Goal: Transaction & Acquisition: Register for event/course

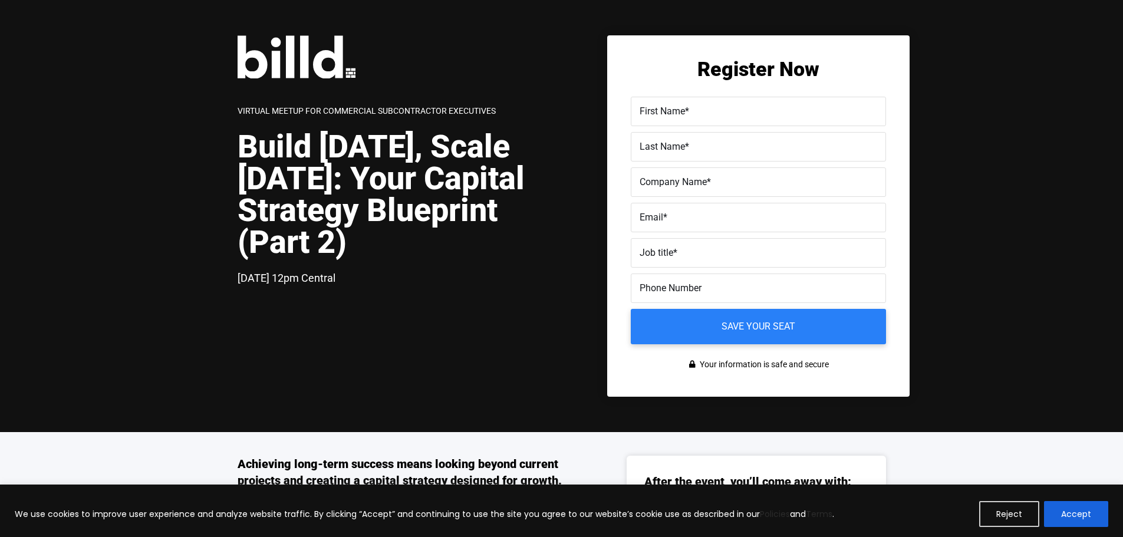
click at [683, 106] on span "First Name" at bounding box center [662, 111] width 45 height 11
click at [683, 106] on input "First Name *" at bounding box center [758, 111] width 255 height 29
type input "[PERSON_NAME]"
type input "CAAN Fence Inc"
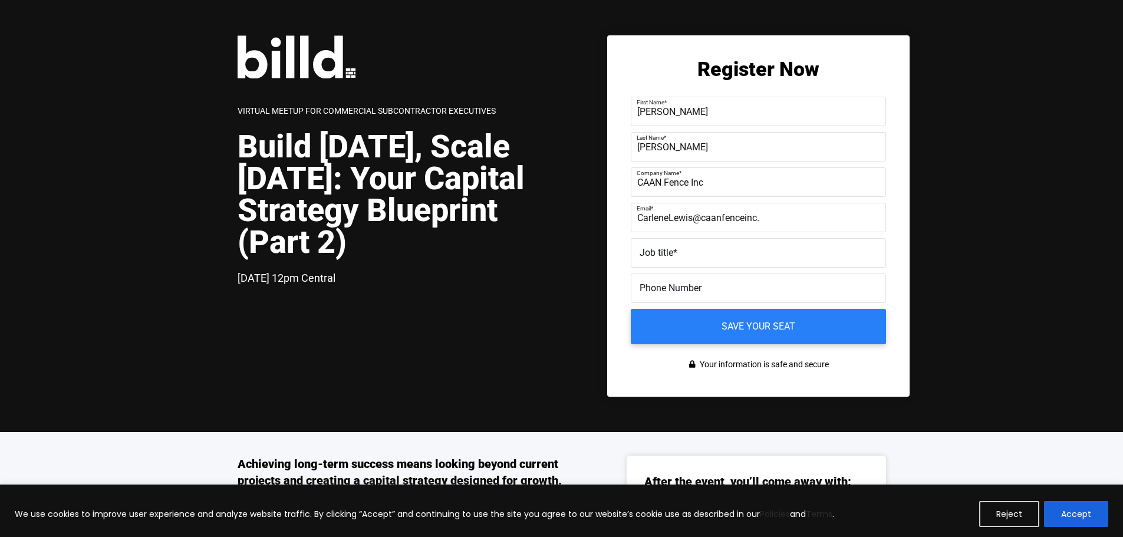
type input "CarleneLewis@caanfenceinc."
type input "CEOI"
click at [779, 210] on label "Email *" at bounding box center [757, 208] width 241 height 17
click at [779, 210] on input "CarleneLewis@caanfenceinc." at bounding box center [758, 217] width 255 height 29
click at [783, 215] on label "Email *" at bounding box center [757, 208] width 241 height 17
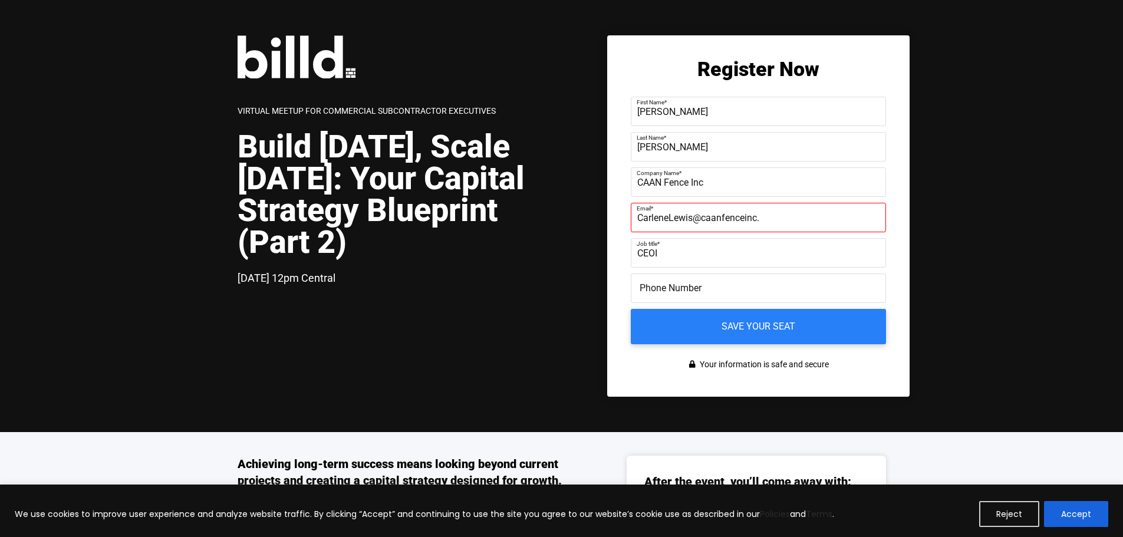
click at [783, 215] on input "CarleneLewis@caanfenceinc." at bounding box center [758, 217] width 255 height 29
type input "[EMAIL_ADDRESS][DOMAIN_NAME]"
type input "CEO & President"
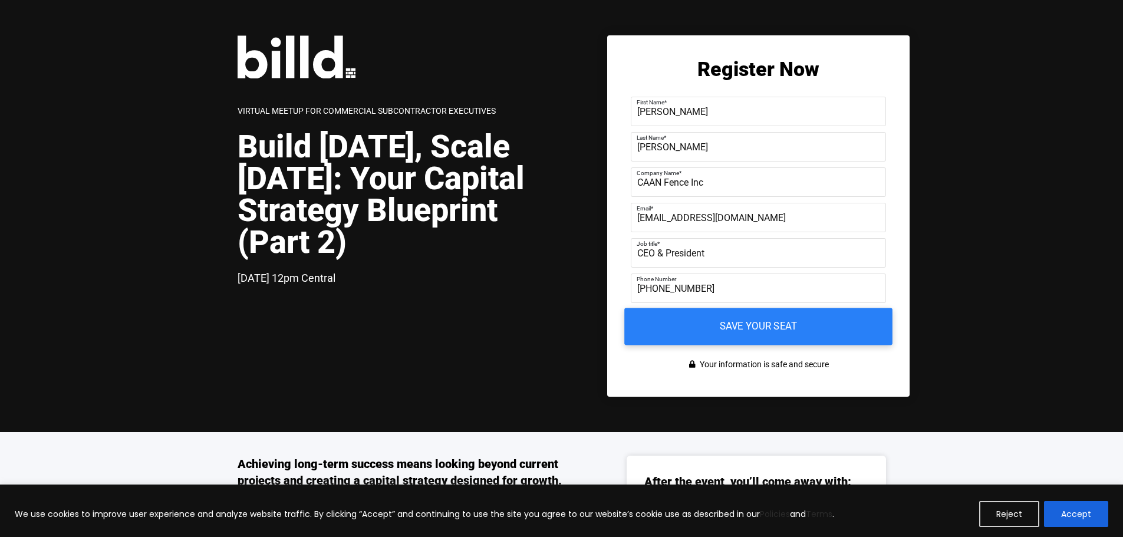
type input "[PHONE_NUMBER]"
click at [774, 327] on input "Save your seat" at bounding box center [758, 326] width 268 height 37
